Goal: Task Accomplishment & Management: Manage account settings

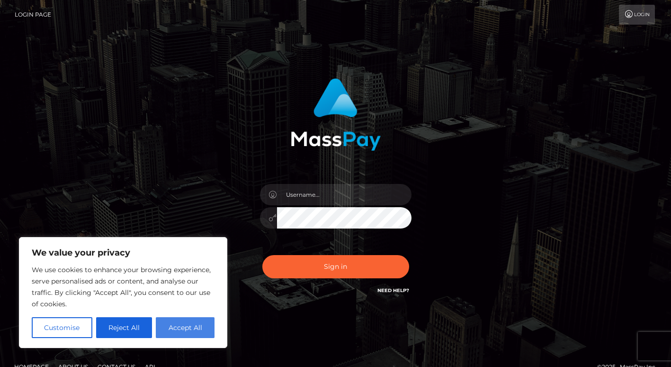
click at [197, 331] on button "Accept All" at bounding box center [185, 327] width 59 height 21
checkbox input "true"
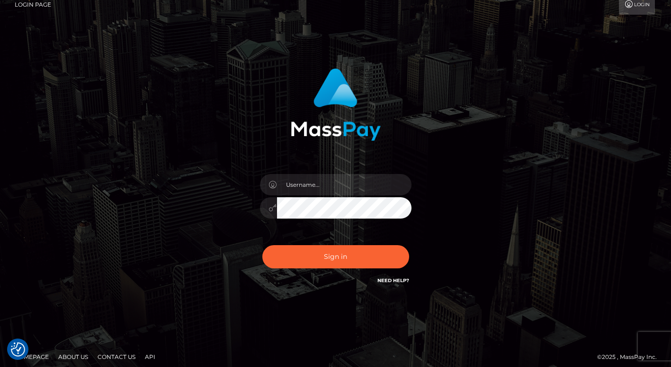
scroll to position [17, 0]
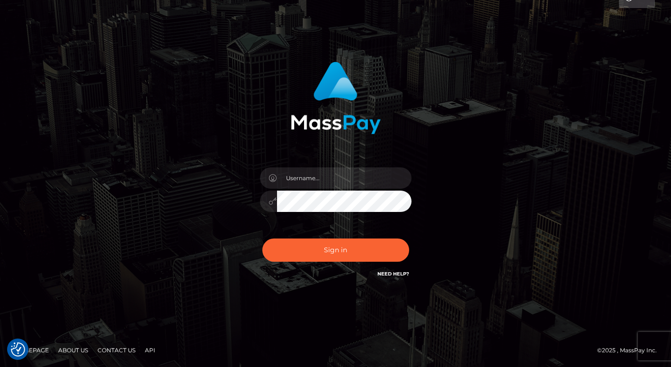
click at [394, 276] on link "Need Help?" at bounding box center [394, 274] width 32 height 6
click at [486, 64] on div "Sign in" at bounding box center [336, 174] width 540 height 241
click at [291, 176] on input "text" at bounding box center [344, 177] width 135 height 21
type input "emersonbloom22@gmail.com"
click at [262, 238] on button "Sign in" at bounding box center [335, 249] width 147 height 23
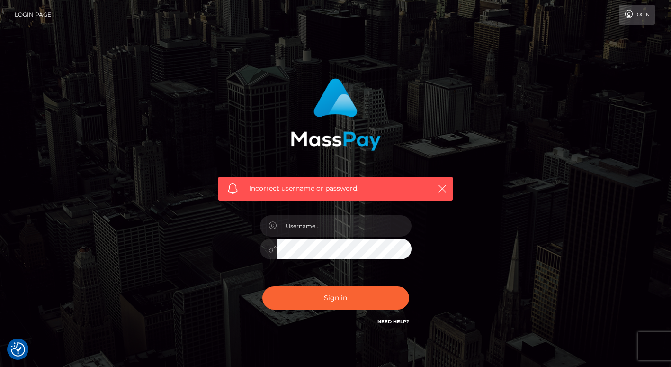
click at [644, 17] on link "Login" at bounding box center [637, 15] width 36 height 20
